Goal: Browse casually

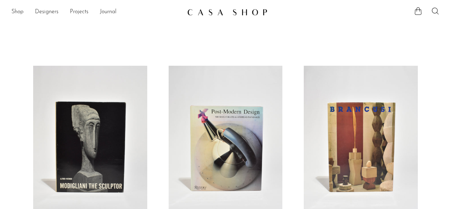
click at [211, 17] on link at bounding box center [225, 12] width 77 height 13
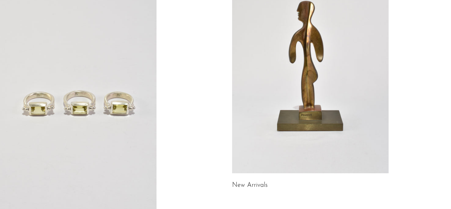
scroll to position [102, 0]
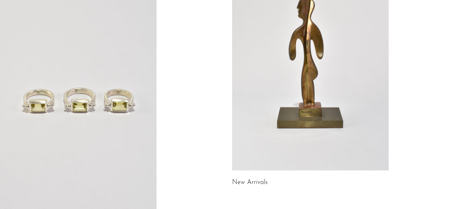
click at [264, 158] on link at bounding box center [310, 61] width 157 height 220
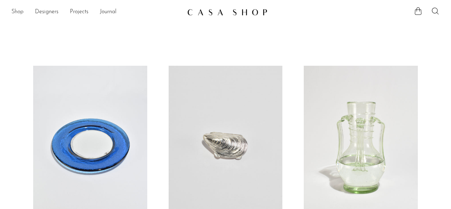
click at [17, 11] on link "Shop" at bounding box center [17, 11] width 12 height 9
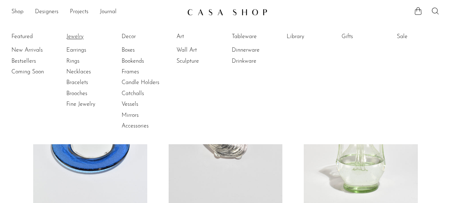
click at [75, 35] on link "Jewelry" at bounding box center [93, 37] width 54 height 8
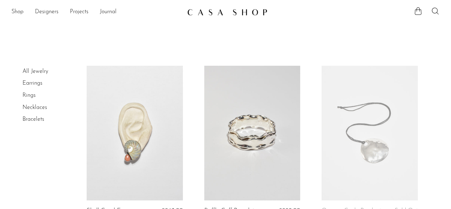
click at [230, 7] on link at bounding box center [225, 12] width 77 height 13
